Goal: Task Accomplishment & Management: Use online tool/utility

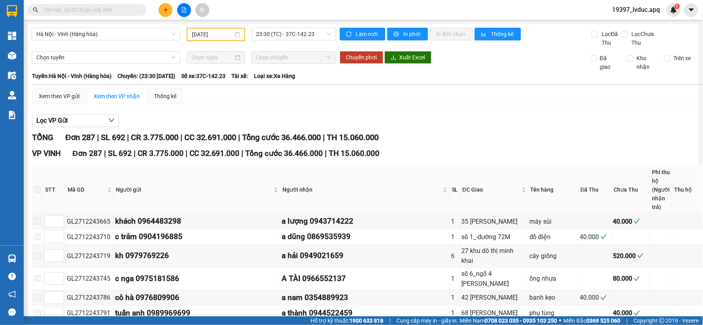
type input "[DATE]"
click at [124, 30] on span "Hà Nội - Vinh (Hàng hóa)" at bounding box center [105, 34] width 139 height 12
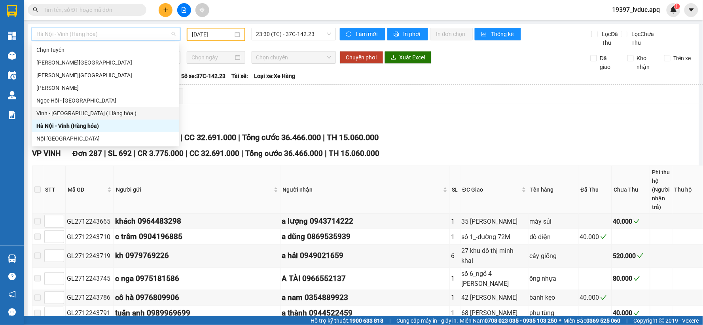
click at [59, 112] on div "Vinh - [GEOGRAPHIC_DATA] ( Hàng hóa )" at bounding box center [105, 113] width 138 height 9
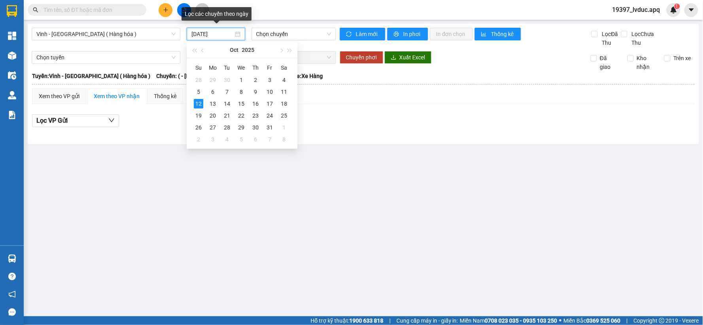
click at [228, 33] on input "[DATE]" at bounding box center [212, 34] width 42 height 9
click at [287, 92] on div "11" at bounding box center [283, 91] width 9 height 9
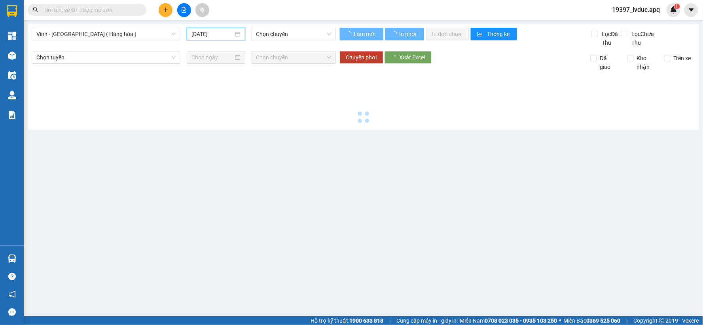
type input "[DATE]"
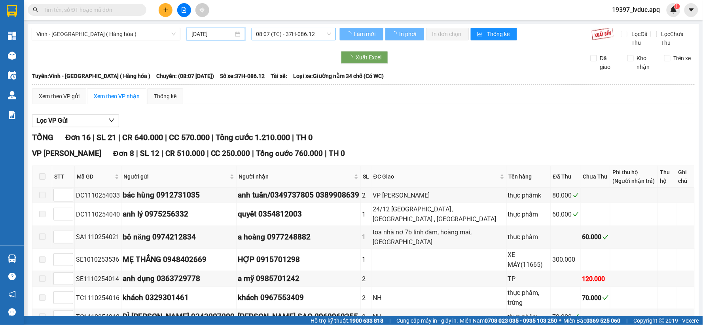
click at [293, 32] on span "08:07 (TC) - 37H-086.12" at bounding box center [293, 34] width 75 height 12
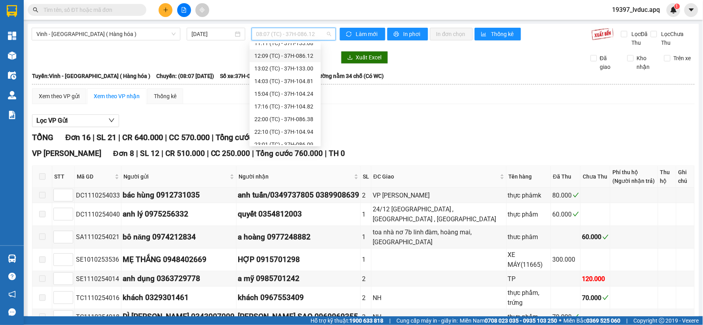
scroll to position [114, 0]
click at [296, 108] on div "23:15 (TC) - 37H-104.45" at bounding box center [285, 113] width 71 height 13
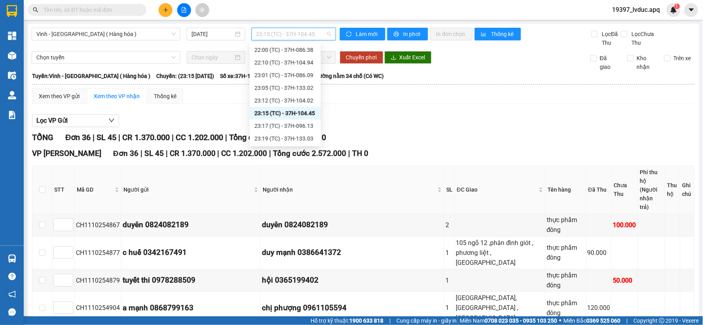
drag, startPoint x: 297, startPoint y: 37, endPoint x: 295, endPoint y: 48, distance: 11.3
click at [297, 37] on span "23:15 (TC) - 37H-104.45" at bounding box center [293, 34] width 75 height 12
click at [292, 97] on div "23:12 (TC) - 37H-104.02" at bounding box center [285, 100] width 62 height 9
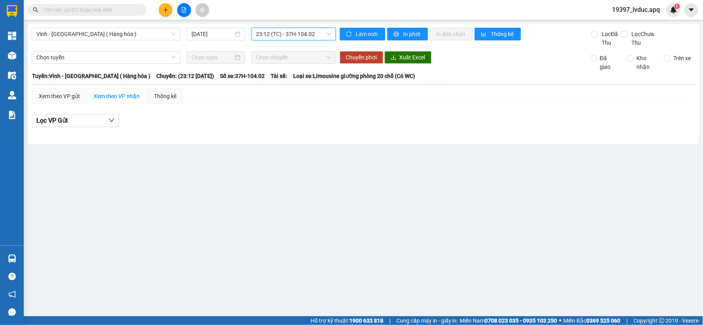
click at [299, 29] on span "23:12 (TC) - 37H-104.02" at bounding box center [293, 34] width 75 height 12
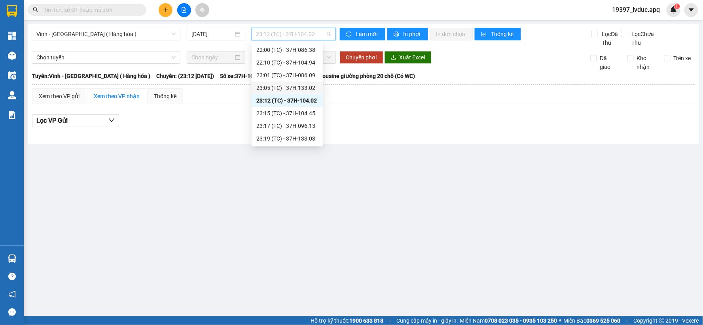
click at [290, 86] on div "23:05 (TC) - 37H-133.02" at bounding box center [287, 87] width 62 height 9
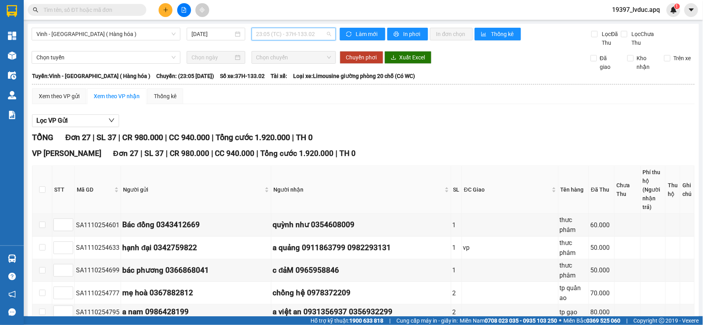
click at [302, 34] on span "23:05 (TC) - 37H-133.02" at bounding box center [293, 34] width 75 height 12
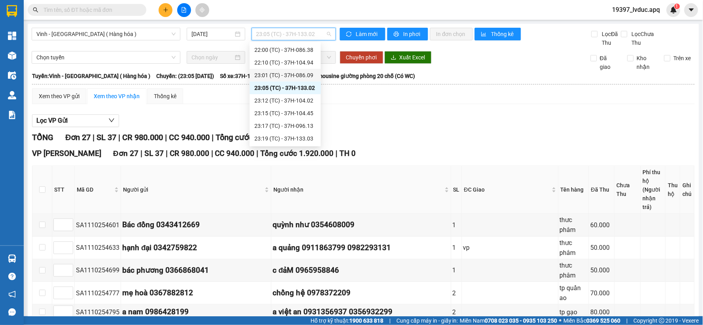
click at [299, 73] on div "23:01 (TC) - 37H-086.09" at bounding box center [285, 75] width 62 height 9
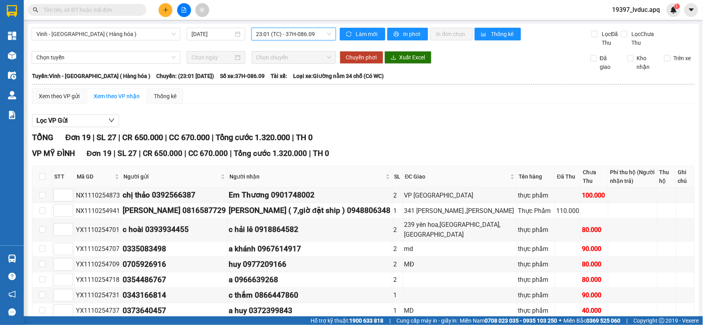
click at [303, 34] on span "23:01 (TC) - 37H-086.09" at bounding box center [293, 34] width 75 height 12
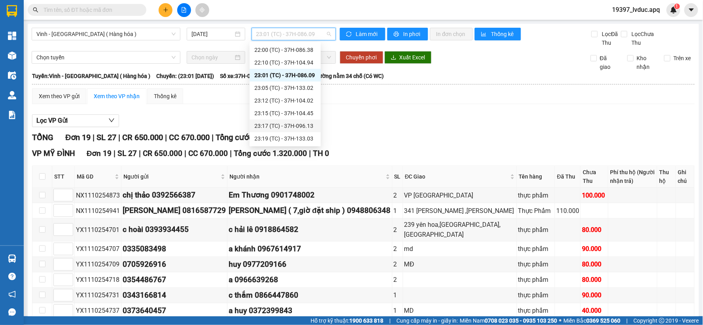
click at [296, 124] on div "23:17 (TC) - 37H-096.13" at bounding box center [285, 125] width 62 height 9
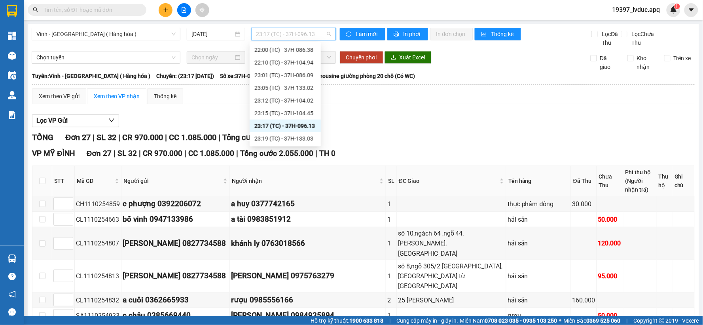
click at [297, 32] on span "23:17 (TC) - 37H-096.13" at bounding box center [293, 34] width 75 height 12
click at [301, 63] on div "22:10 (TC) - 37H-104.94" at bounding box center [285, 62] width 62 height 9
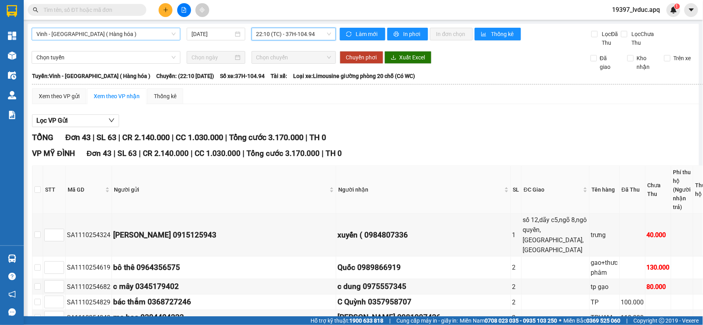
click at [117, 37] on span "Vinh - [GEOGRAPHIC_DATA] ( Hàng hóa )" at bounding box center [105, 34] width 139 height 12
